Goal: Task Accomplishment & Management: Manage account settings

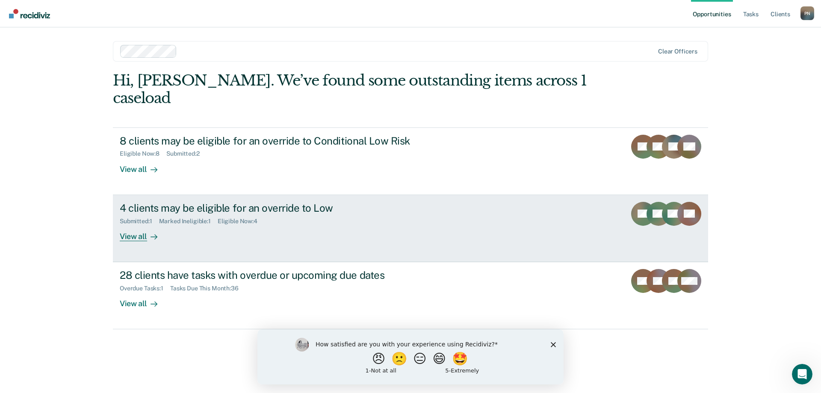
click at [325, 217] on div "4 clients may be eligible for an override to Low Submitted : 1 Marked Ineligibl…" at bounding box center [280, 221] width 321 height 39
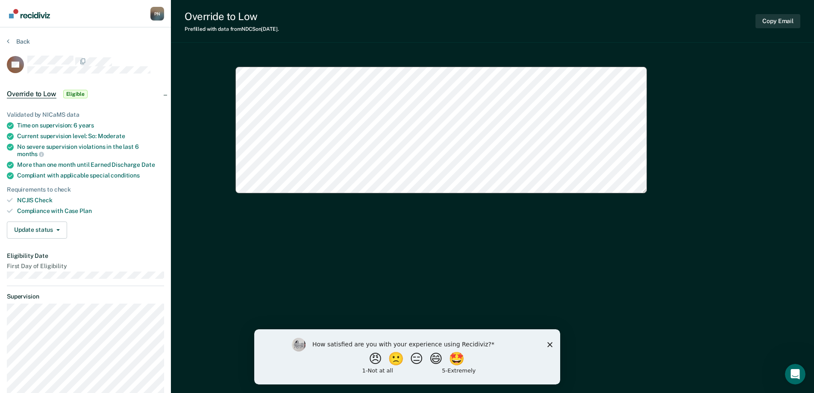
type textarea "x"
click at [8, 39] on icon at bounding box center [8, 41] width 3 height 7
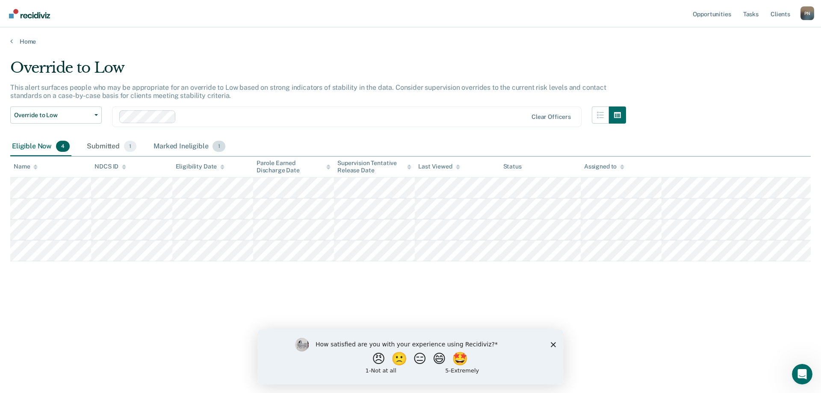
click at [187, 142] on div "Marked Ineligible 1" at bounding box center [189, 146] width 75 height 19
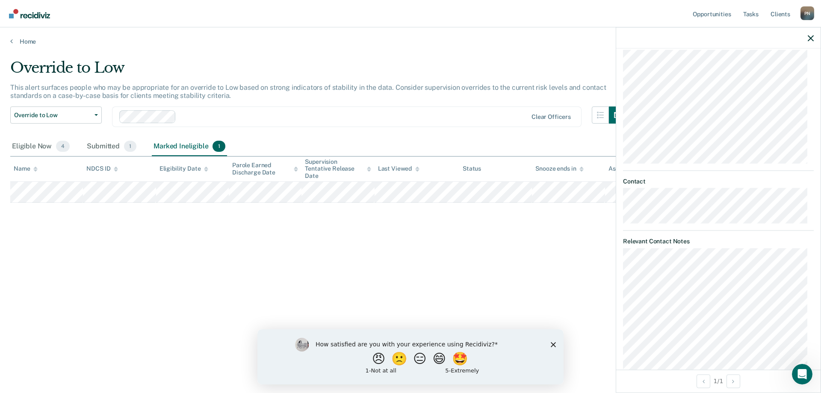
scroll to position [342, 0]
click at [499, 227] on div "Override to Low This alert surfaces people who may be appropriate for an overri…" at bounding box center [410, 194] width 800 height 270
click at [426, 252] on div "Override to Low This alert surfaces people who may be appropriate for an overri…" at bounding box center [410, 194] width 800 height 270
drag, startPoint x: 810, startPoint y: 37, endPoint x: 806, endPoint y: 47, distance: 10.6
click at [809, 38] on icon "button" at bounding box center [811, 38] width 6 height 6
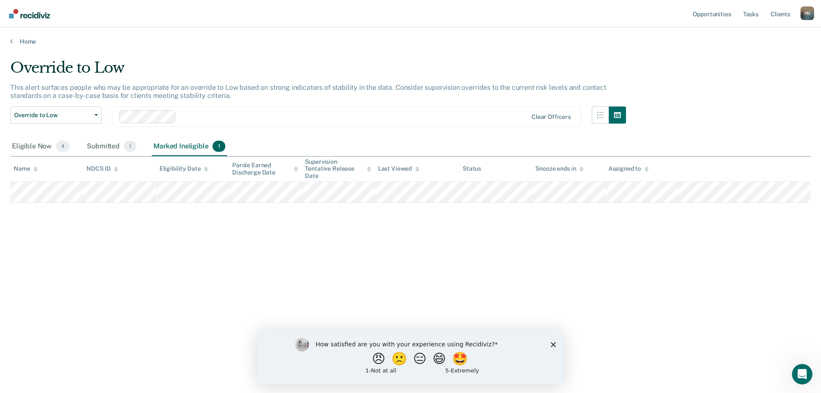
click at [580, 168] on icon at bounding box center [581, 169] width 4 height 6
click at [583, 171] on icon at bounding box center [581, 169] width 4 height 6
click at [584, 170] on icon at bounding box center [581, 171] width 4 height 2
click at [584, 166] on div at bounding box center [581, 168] width 4 height 7
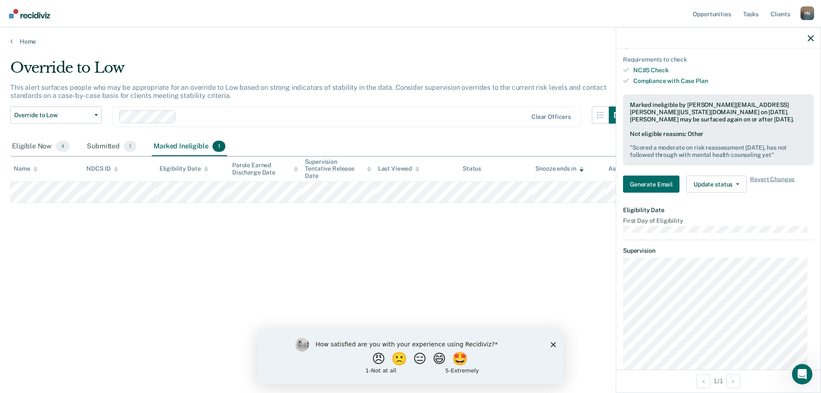
scroll to position [128, 0]
click at [733, 178] on button "Update status" at bounding box center [716, 182] width 60 height 17
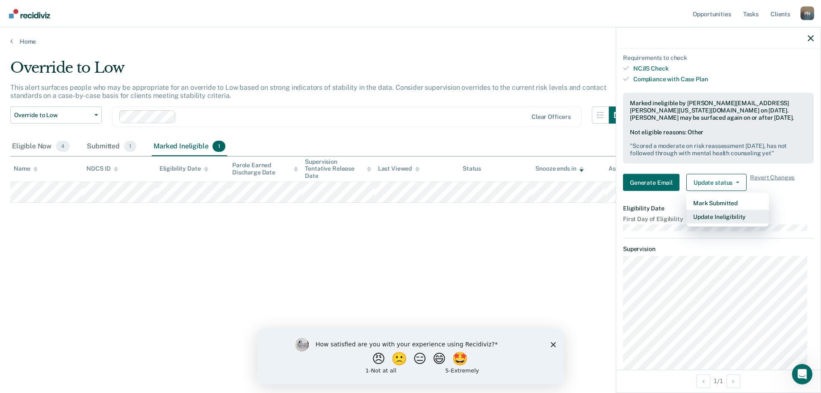
click at [733, 218] on button "Update Ineligibility" at bounding box center [727, 216] width 83 height 14
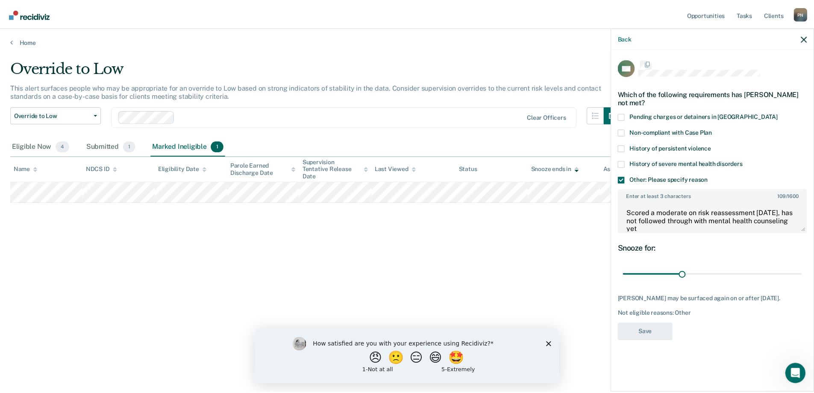
scroll to position [0, 0]
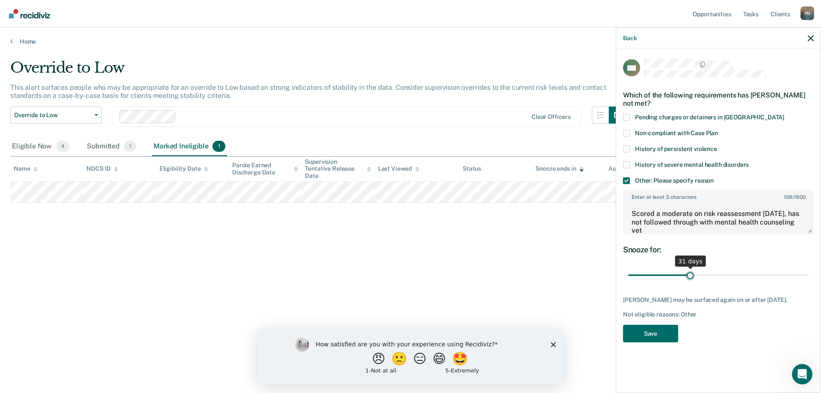
type input "31"
click at [690, 275] on input "range" at bounding box center [718, 275] width 180 height 15
click at [660, 331] on button "Save" at bounding box center [650, 333] width 55 height 18
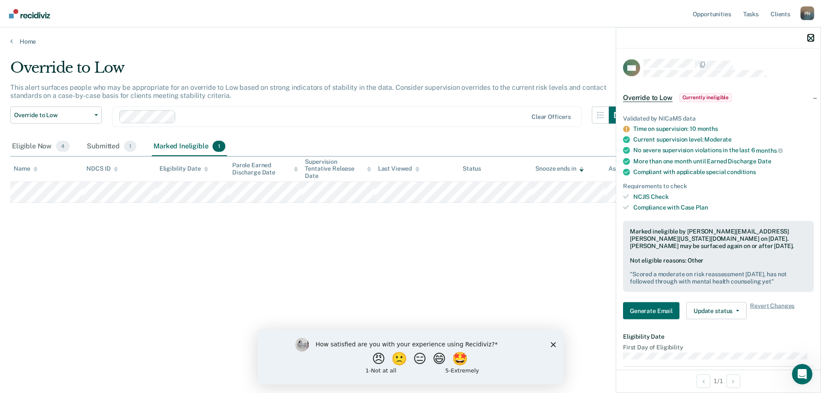
click at [811, 37] on icon "button" at bounding box center [811, 38] width 6 height 6
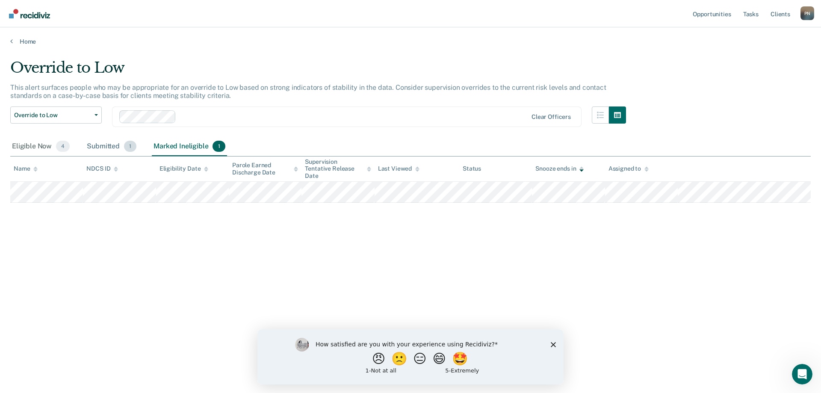
click at [94, 145] on div "Submitted 1" at bounding box center [111, 146] width 53 height 19
click at [41, 148] on div "Eligible Now 4" at bounding box center [40, 146] width 61 height 19
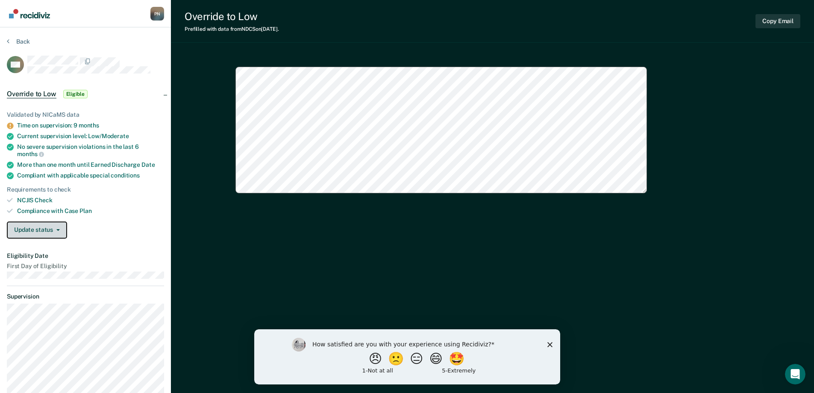
click at [56, 234] on button "Update status" at bounding box center [37, 229] width 60 height 17
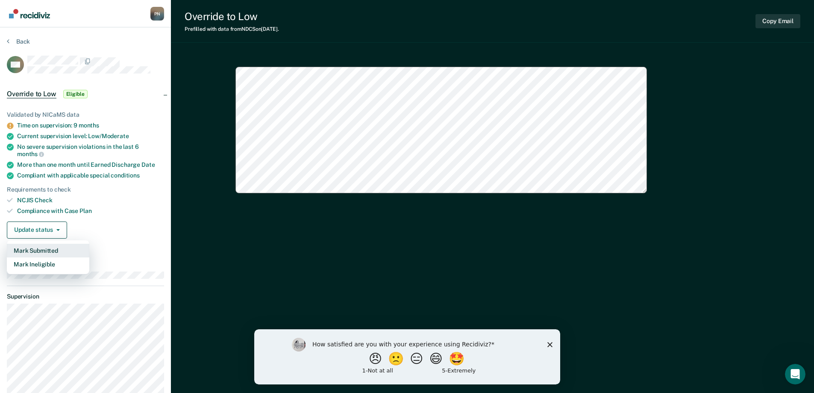
click at [64, 253] on button "Mark Submitted" at bounding box center [48, 251] width 83 height 14
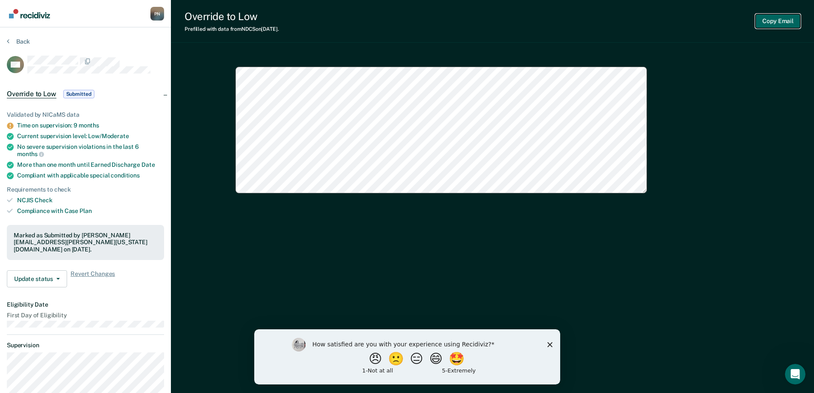
click at [784, 22] on button "Copy Email" at bounding box center [778, 21] width 45 height 14
click at [19, 41] on button "Back" at bounding box center [18, 42] width 23 height 8
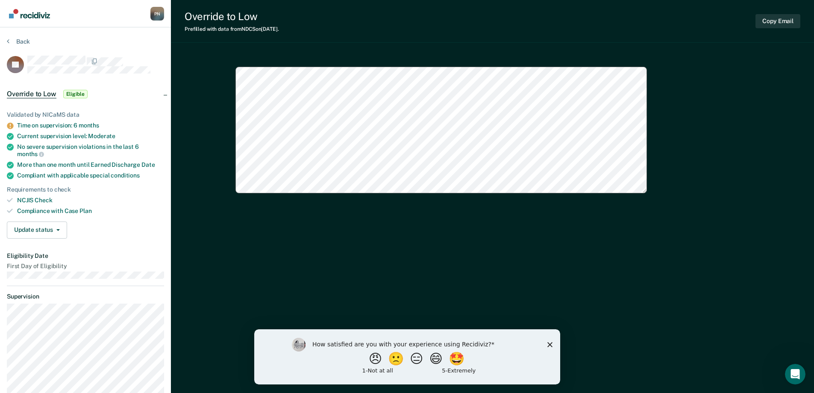
type textarea "x"
click at [24, 42] on button "Back" at bounding box center [18, 42] width 23 height 8
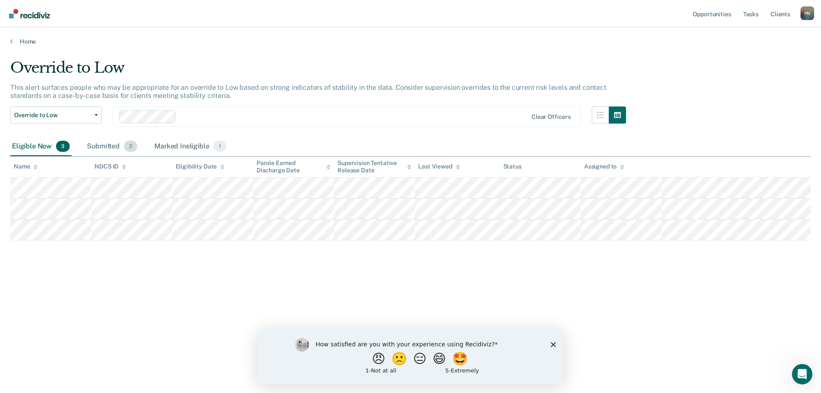
click at [94, 146] on div "Submitted 2" at bounding box center [112, 146] width 54 height 19
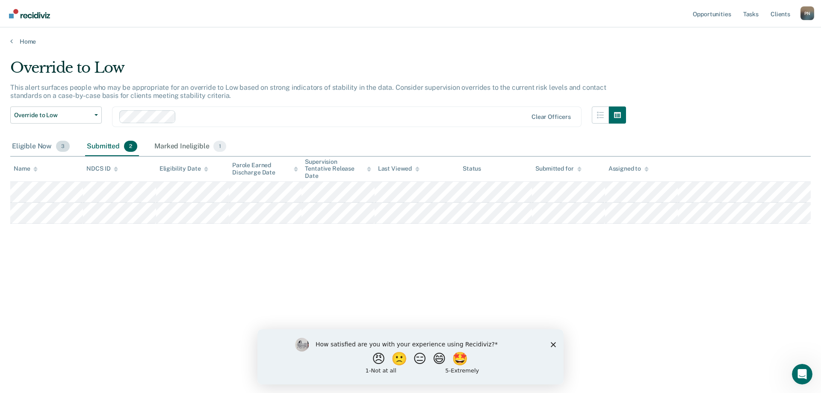
click at [41, 148] on div "Eligible Now 3" at bounding box center [40, 146] width 61 height 19
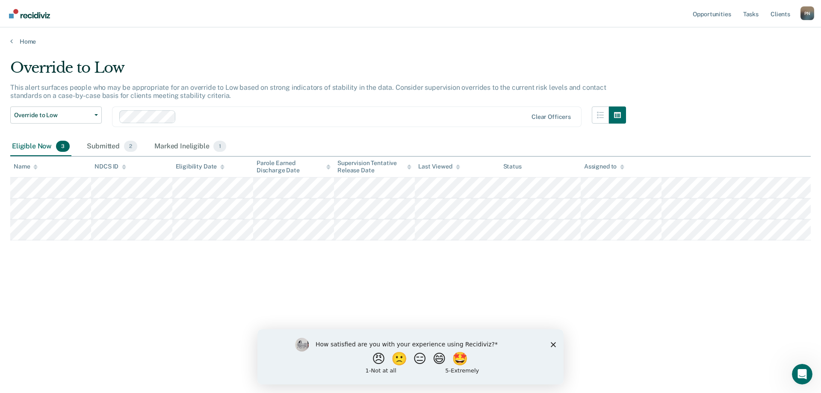
click at [21, 146] on div "Eligible Now 3" at bounding box center [40, 146] width 61 height 19
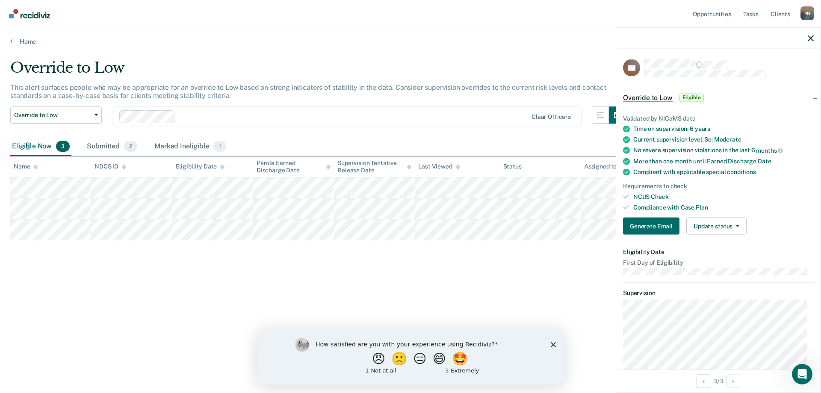
click at [28, 140] on div "Eligible Now 3" at bounding box center [40, 146] width 61 height 19
click at [20, 35] on div "Home" at bounding box center [410, 36] width 821 height 18
click at [20, 44] on link "Home" at bounding box center [410, 42] width 800 height 8
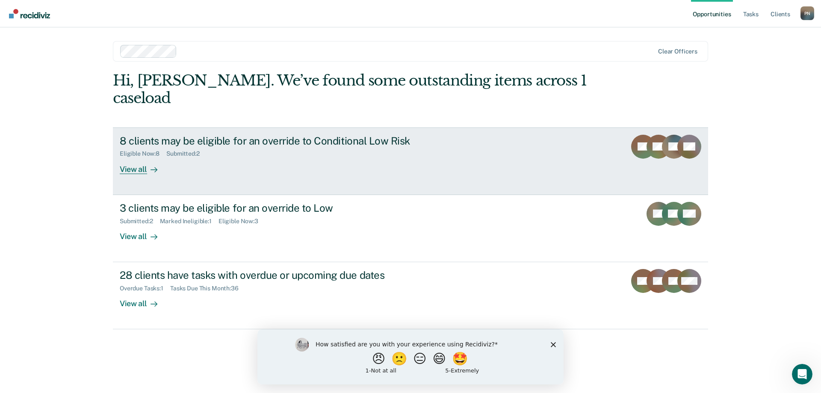
click at [259, 147] on div "Eligible Now : 8 Submitted : 2" at bounding box center [270, 152] width 300 height 11
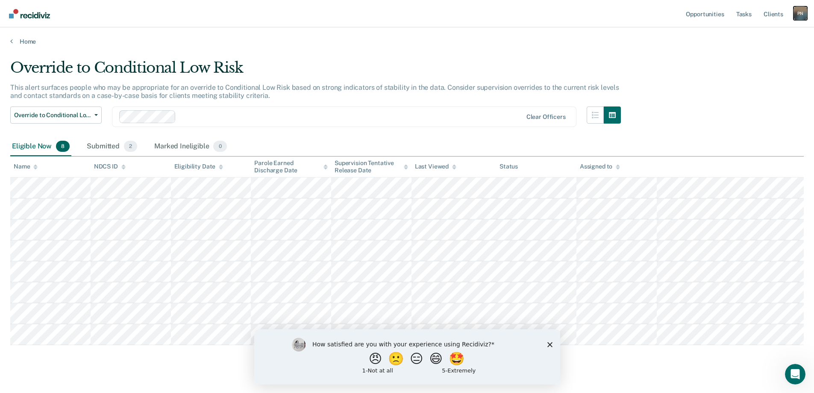
click at [806, 16] on div "P N" at bounding box center [801, 13] width 14 height 14
click at [747, 56] on link "Log Out" at bounding box center [766, 56] width 69 height 7
